Goal: Information Seeking & Learning: Learn about a topic

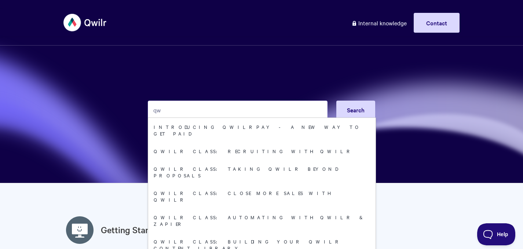
type input "q"
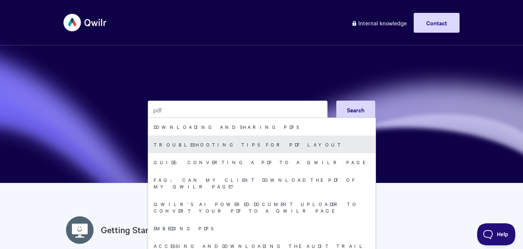
type input "pdf"
click at [209, 140] on link "Troubleshooting tips for PDF layout" at bounding box center [261, 144] width 227 height 18
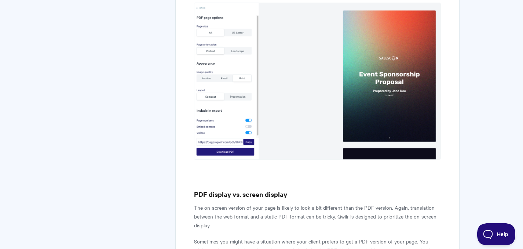
scroll to position [692, 0]
